Goal: Information Seeking & Learning: Find specific fact

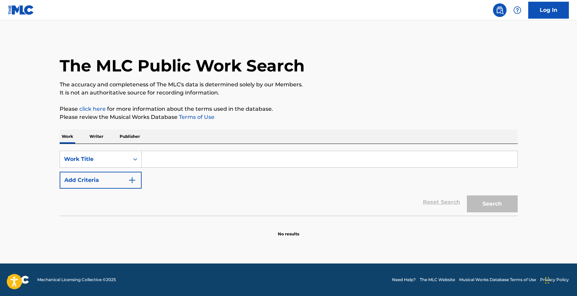
click at [98, 134] on p "Writer" at bounding box center [96, 136] width 18 height 14
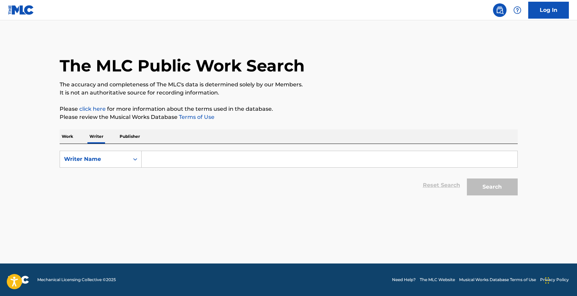
click at [160, 164] on input "Search Form" at bounding box center [330, 159] width 376 height 16
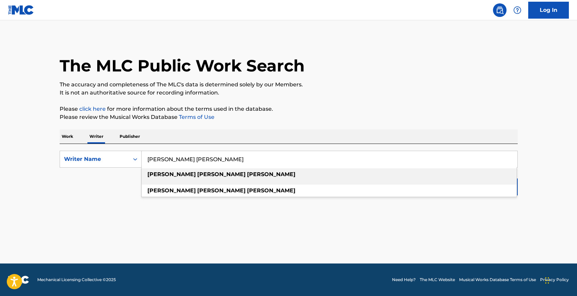
type input "[PERSON_NAME] [PERSON_NAME]"
click at [197, 173] on strong "[PERSON_NAME]" at bounding box center [221, 174] width 48 height 6
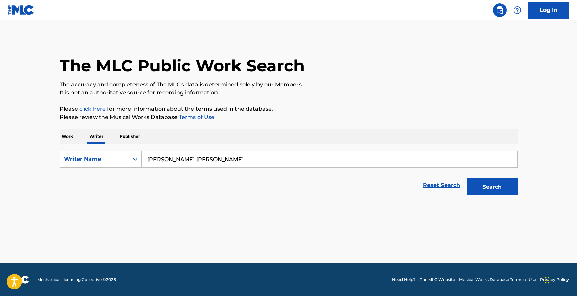
click at [498, 192] on button "Search" at bounding box center [492, 187] width 51 height 17
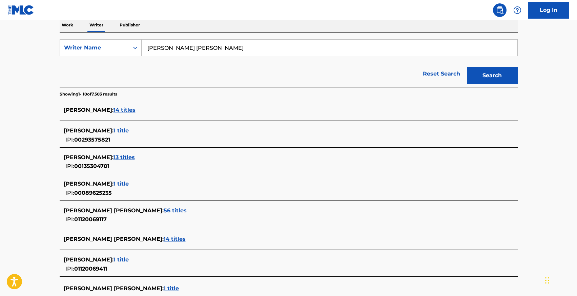
scroll to position [114, 0]
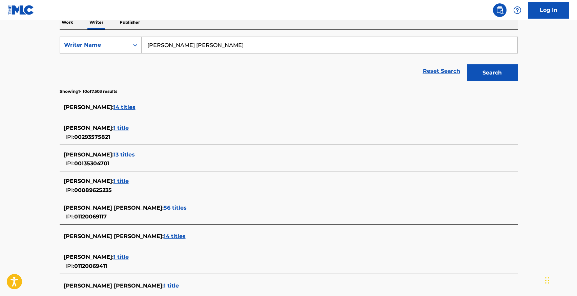
click at [164, 207] on span "56 titles" at bounding box center [175, 208] width 23 height 6
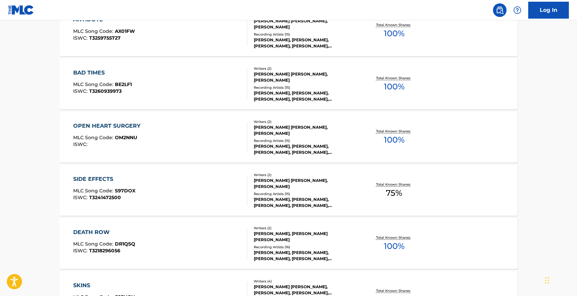
scroll to position [229, 0]
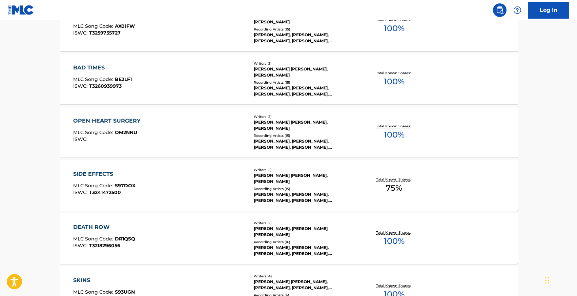
click at [106, 118] on div "OPEN HEART SURGERY" at bounding box center [108, 121] width 71 height 8
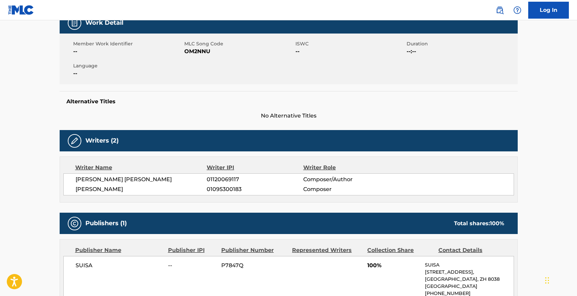
scroll to position [45, 0]
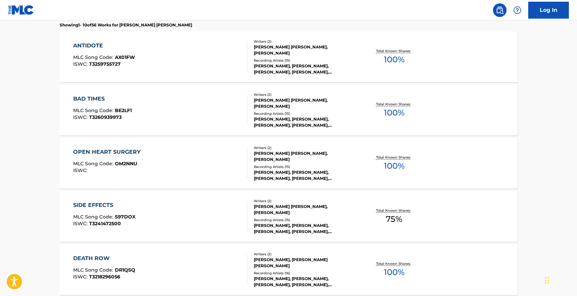
scroll to position [533, 0]
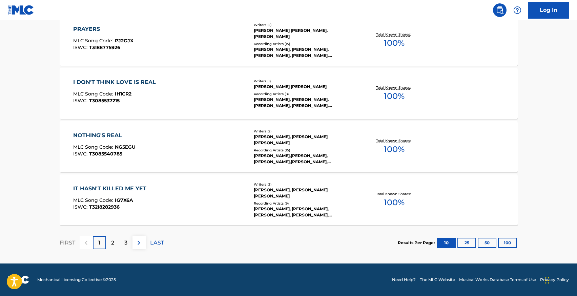
click at [107, 246] on div "2" at bounding box center [112, 242] width 13 height 13
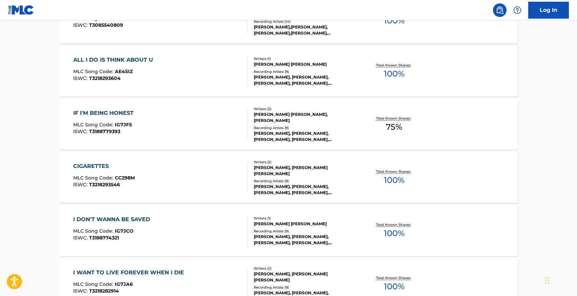
scroll to position [339, 0]
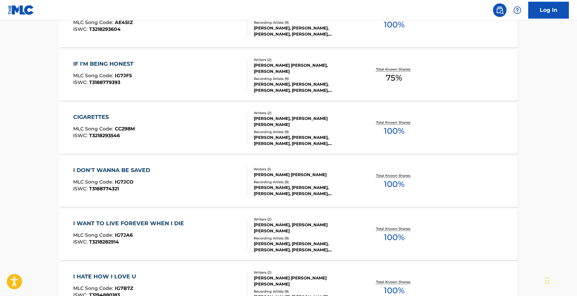
click at [127, 169] on div "I DON'T WANNA BE SAVED" at bounding box center [113, 170] width 80 height 8
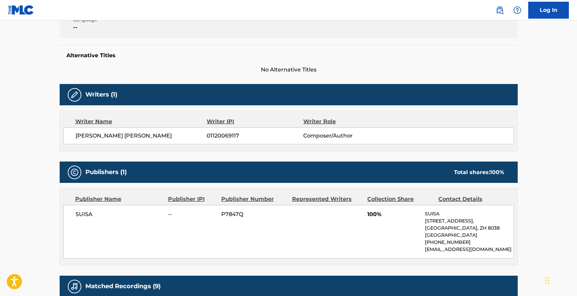
scroll to position [125, 0]
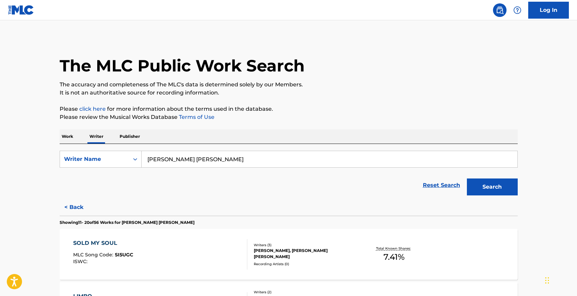
click at [70, 136] on p "Work" at bounding box center [68, 136] width 16 height 14
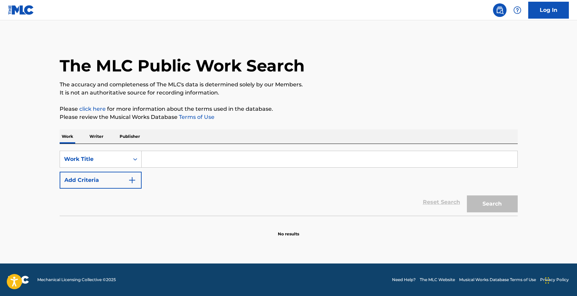
click at [157, 159] on input "Search Form" at bounding box center [330, 159] width 376 height 16
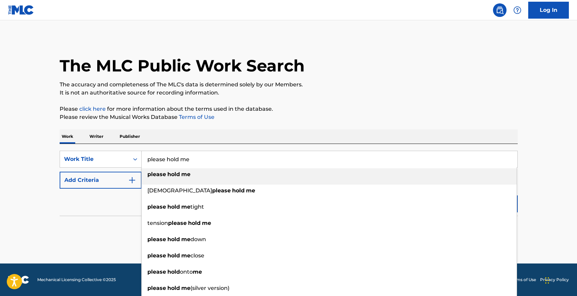
type input "please hold me"
click at [84, 209] on div "Reset Search Search" at bounding box center [289, 202] width 458 height 27
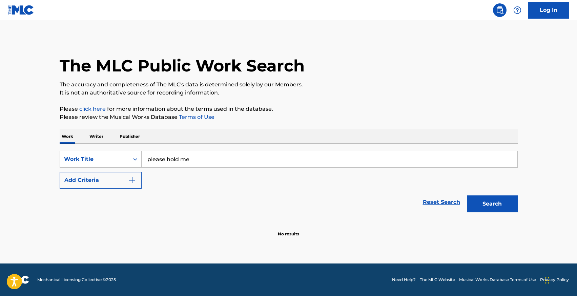
click at [88, 182] on button "Add Criteria" at bounding box center [101, 180] width 82 height 17
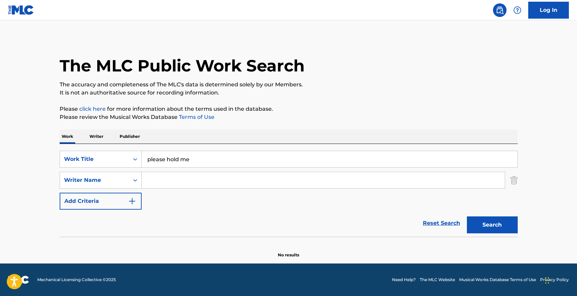
click at [161, 173] on input "Search Form" at bounding box center [323, 180] width 363 height 16
type input "[PERSON_NAME]"
click at [467, 217] on button "Search" at bounding box center [492, 225] width 51 height 17
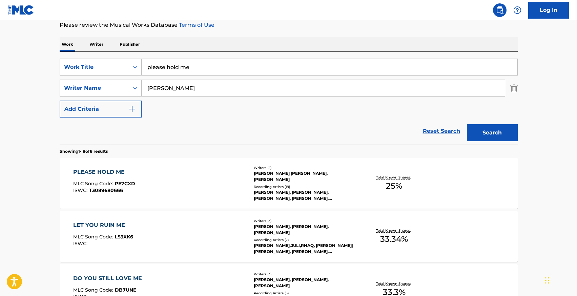
scroll to position [109, 0]
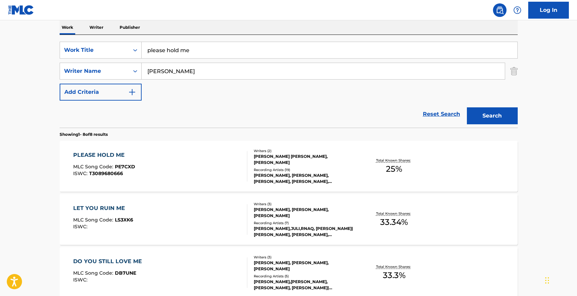
click at [103, 155] on div "PLEASE HOLD ME" at bounding box center [104, 155] width 62 height 8
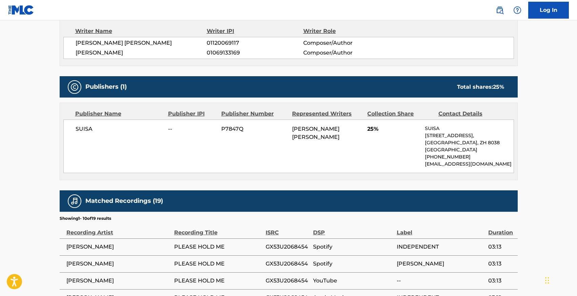
scroll to position [245, 0]
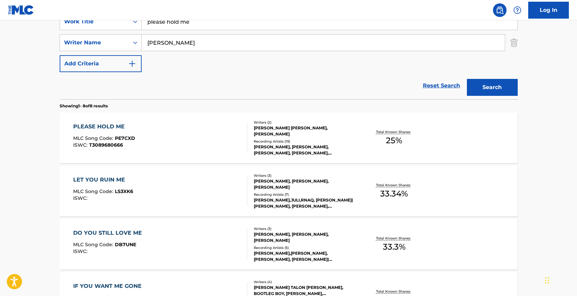
scroll to position [137, 0]
click at [161, 44] on input "[PERSON_NAME]" at bounding box center [323, 43] width 363 height 16
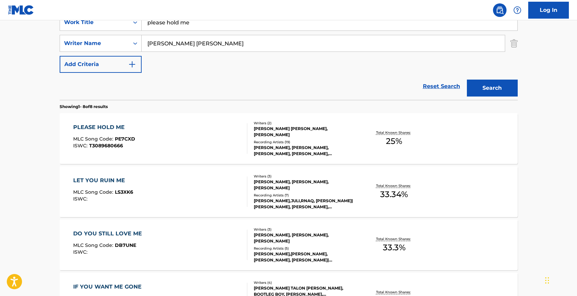
type input "[PERSON_NAME] [PERSON_NAME]"
click at [467, 80] on button "Search" at bounding box center [492, 88] width 51 height 17
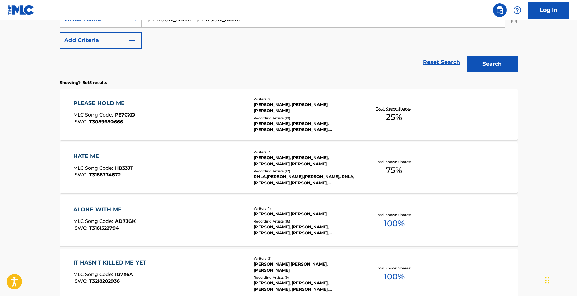
scroll to position [161, 0]
click at [100, 99] on div "PLEASE HOLD ME" at bounding box center [104, 103] width 62 height 8
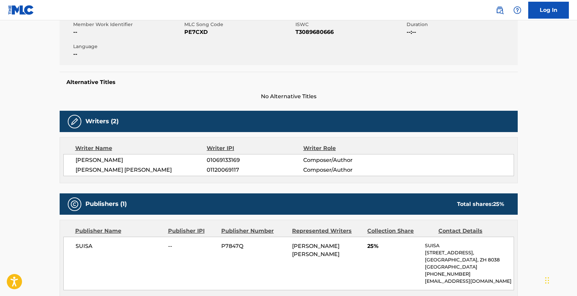
scroll to position [75, 0]
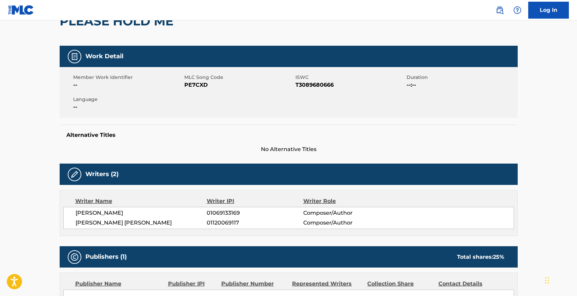
click at [212, 220] on span "01120069117" at bounding box center [255, 223] width 96 height 8
copy span "01120069117"
click at [298, 215] on span "01069133169" at bounding box center [255, 213] width 96 height 8
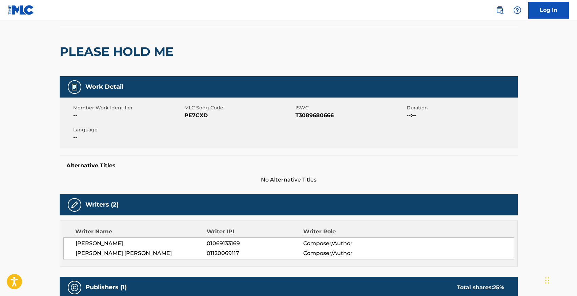
scroll to position [0, 0]
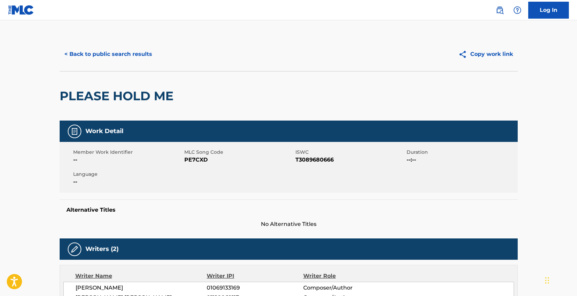
click at [99, 50] on button "< Back to public search results" at bounding box center [108, 54] width 97 height 17
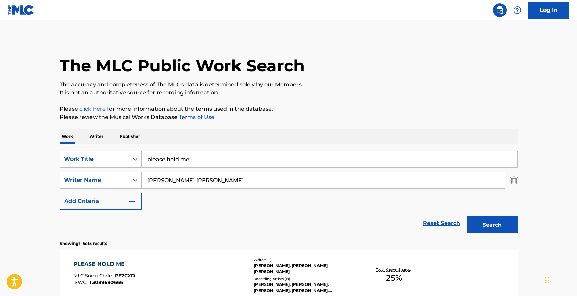
click at [178, 169] on div "SearchWithCriteria51c713e9-760e-4b3b-b3af-b6e27f95c848 Work Title please hold m…" at bounding box center [289, 180] width 458 height 59
click at [178, 157] on input "please hold me" at bounding box center [330, 159] width 376 height 16
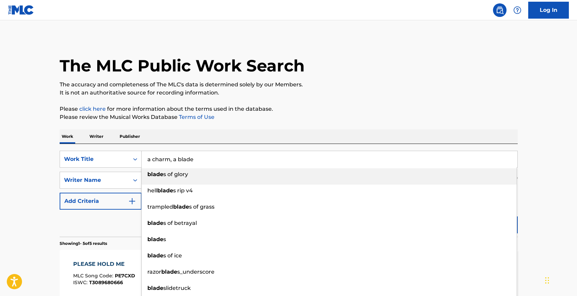
click at [180, 158] on input "a charm, a blade" at bounding box center [330, 159] width 376 height 16
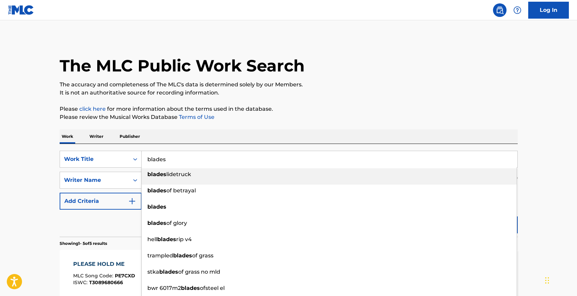
type input "blades"
click at [60, 131] on p "Work" at bounding box center [68, 136] width 16 height 14
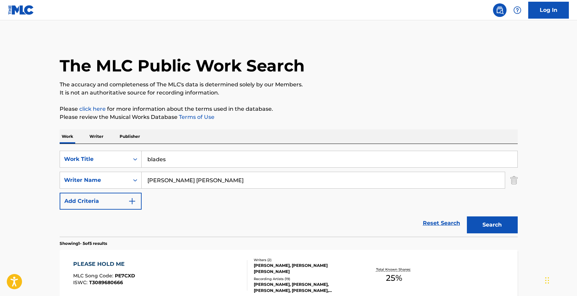
click at [481, 226] on button "Search" at bounding box center [492, 225] width 51 height 17
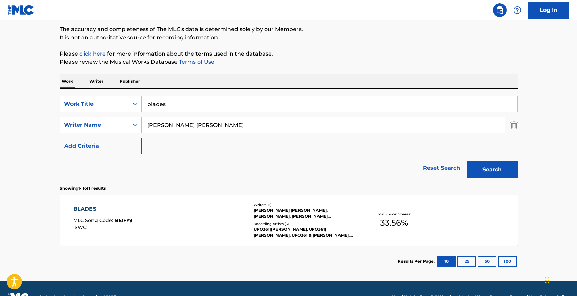
scroll to position [56, 0]
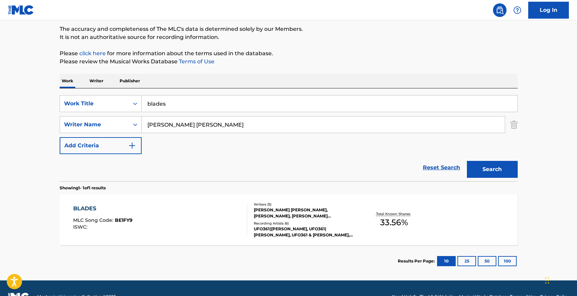
click at [89, 211] on div "BLADES" at bounding box center [102, 209] width 59 height 8
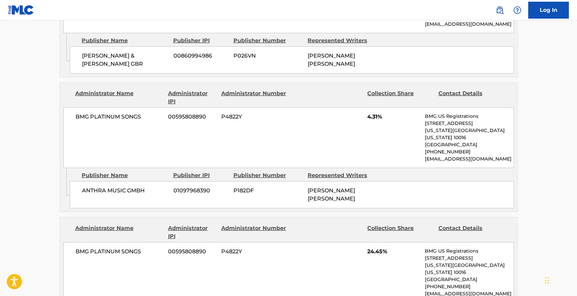
scroll to position [416, 0]
